Goal: Task Accomplishment & Management: Use online tool/utility

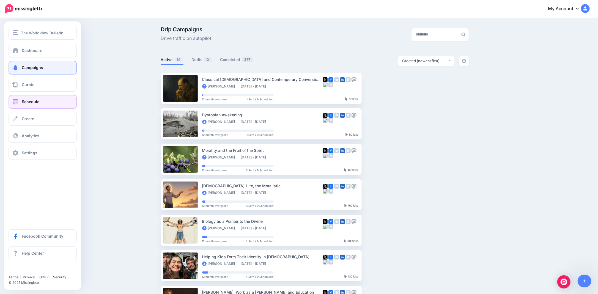
click at [25, 98] on link "Schedule" at bounding box center [43, 102] width 68 height 14
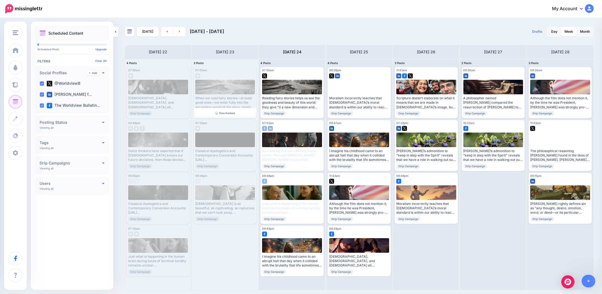
click at [221, 102] on div "When we read fairy stories—at least good ones—we enter fully into the secondary…" at bounding box center [225, 102] width 60 height 13
click at [219, 68] on div "07:55am [DATE] 07:55am When we read fairy stories—at least good ones—we enter f…" at bounding box center [225, 92] width 63 height 51
click at [196, 69] on span "07:55am" at bounding box center [201, 70] width 12 height 3
click at [215, 74] on div at bounding box center [225, 74] width 60 height 5
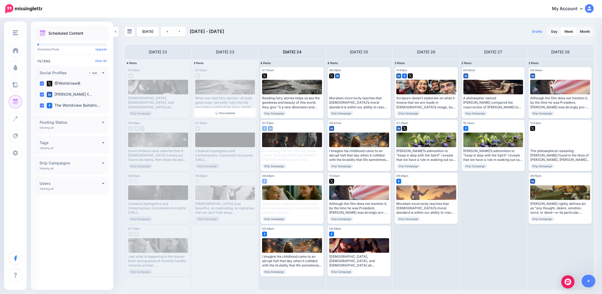
click at [214, 101] on div "When we read fairy stories—at least good ones—we enter fully into the secondary…" at bounding box center [225, 102] width 60 height 13
